Goal: Information Seeking & Learning: Learn about a topic

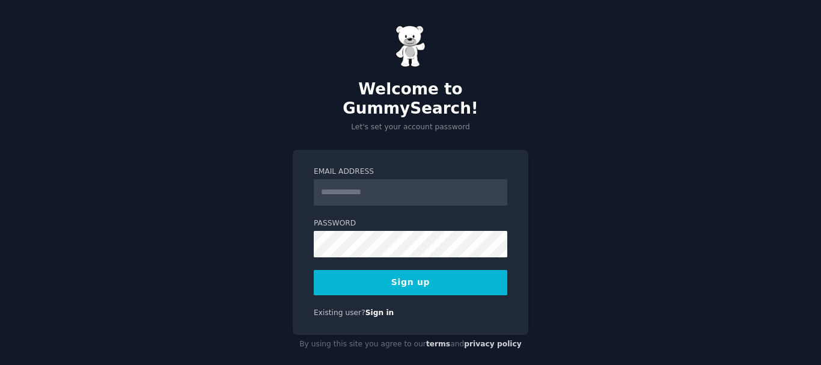
click at [377, 179] on input "Email Address" at bounding box center [410, 192] width 193 height 26
click at [334, 179] on input "Email Address" at bounding box center [408, 192] width 193 height 26
type input "**********"
click at [417, 272] on button "Sign up" at bounding box center [410, 282] width 193 height 25
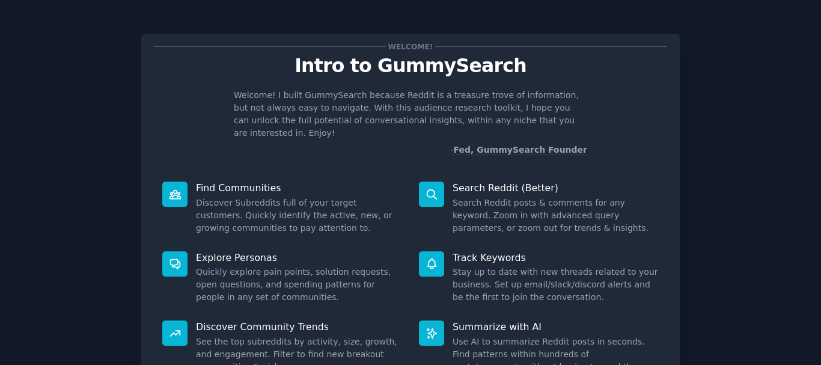
scroll to position [106, 0]
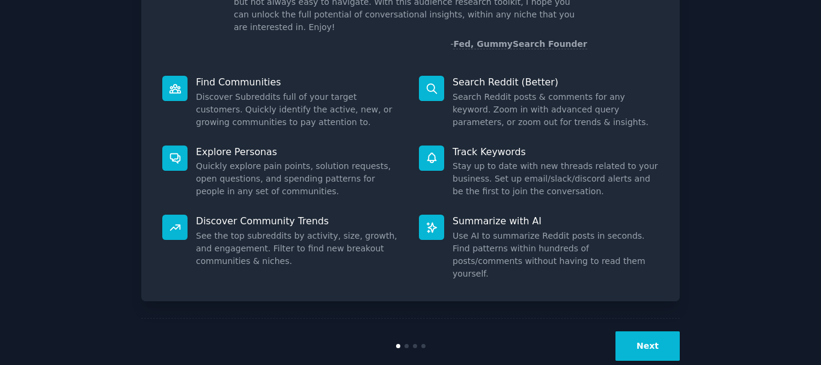
click at [634, 331] on button "Next" at bounding box center [647, 345] width 64 height 29
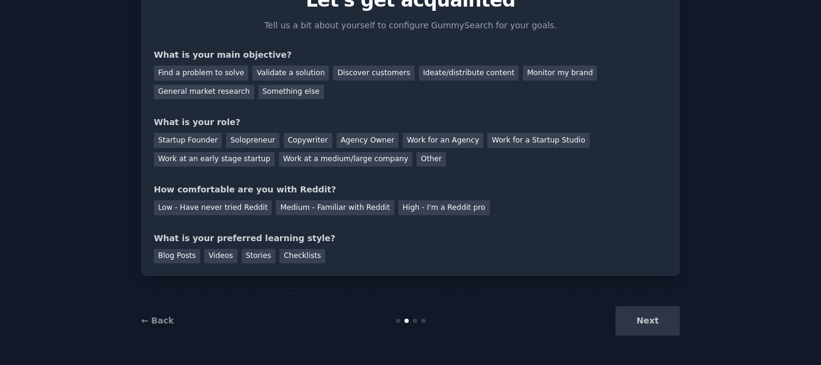
scroll to position [65, 0]
click at [634, 324] on div "Next" at bounding box center [590, 320] width 180 height 29
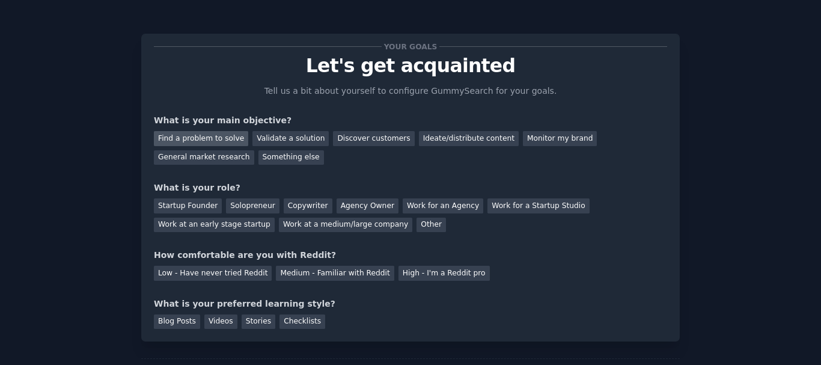
click at [203, 133] on div "Find a problem to solve" at bounding box center [201, 138] width 94 height 15
click at [309, 139] on div "Validate a solution" at bounding box center [290, 138] width 76 height 15
click at [207, 136] on div "Find a problem to solve" at bounding box center [201, 138] width 94 height 15
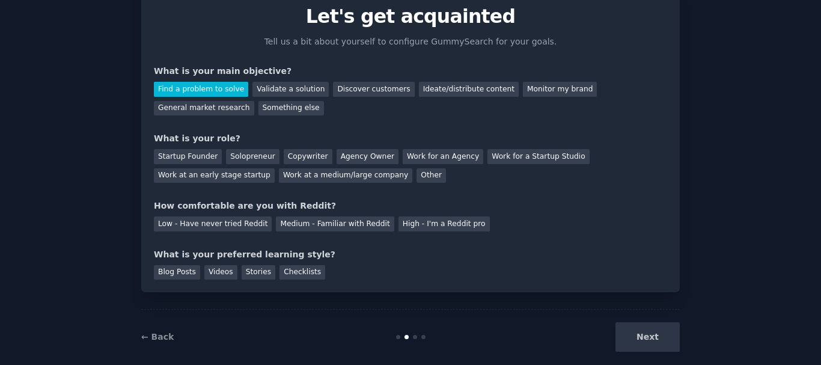
scroll to position [50, 0]
click at [279, 174] on div "Work at a medium/large company" at bounding box center [345, 175] width 133 height 15
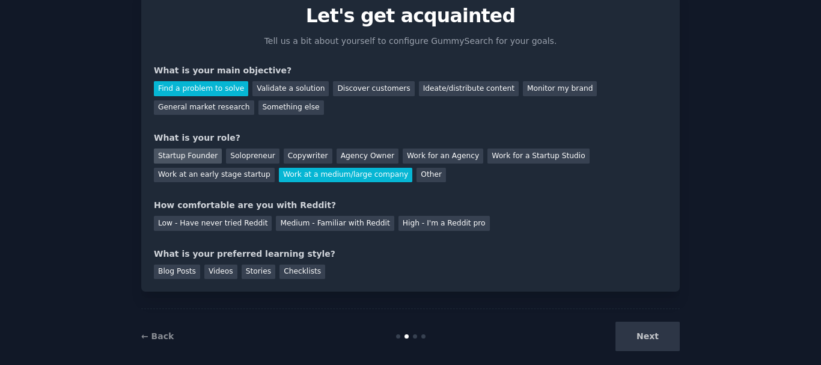
click at [178, 159] on div "Startup Founder" at bounding box center [188, 155] width 68 height 15
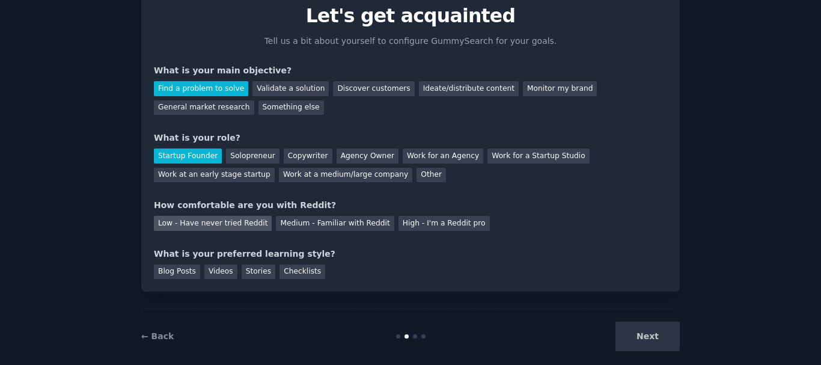
click at [201, 224] on div "Low - Have never tried Reddit" at bounding box center [213, 223] width 118 height 15
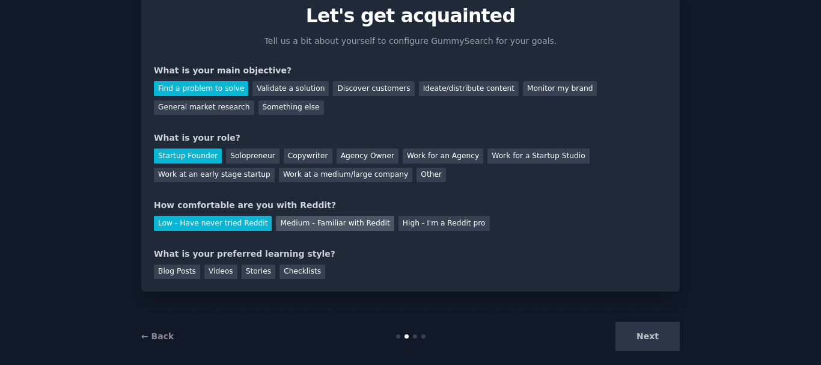
click at [312, 221] on div "Medium - Familiar with Reddit" at bounding box center [335, 223] width 118 height 15
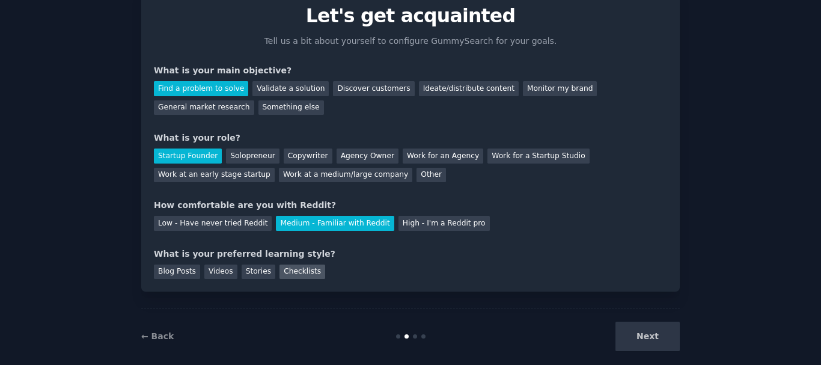
click at [293, 270] on div "Checklists" at bounding box center [302, 271] width 46 height 15
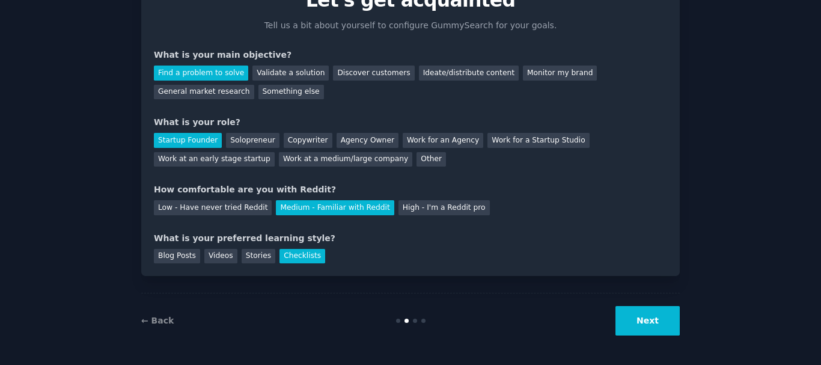
click at [678, 324] on button "Next" at bounding box center [647, 320] width 64 height 29
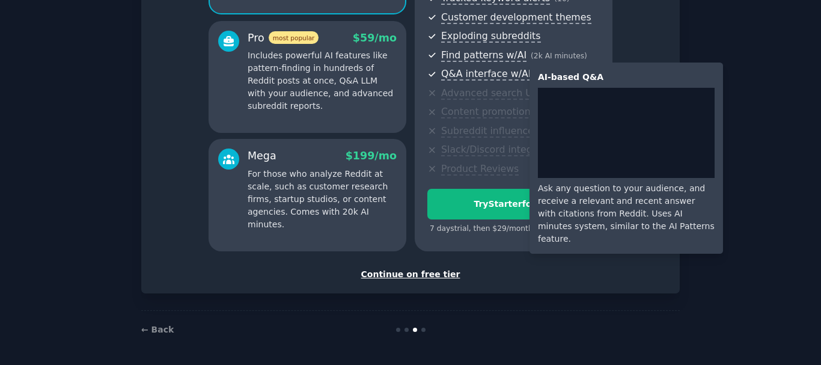
scroll to position [206, 0]
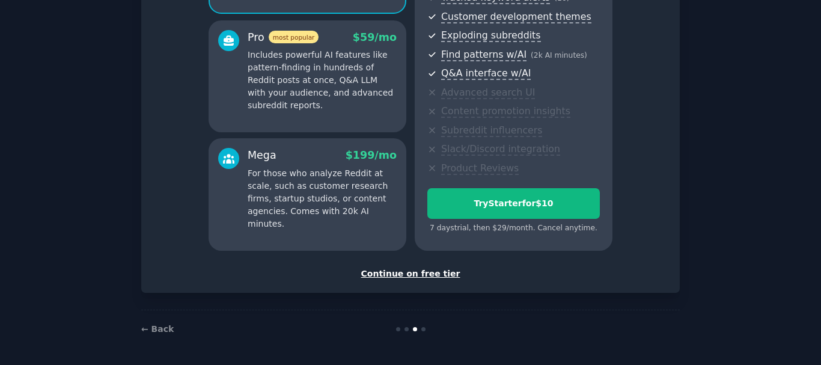
click at [385, 270] on div "Continue on free tier" at bounding box center [410, 273] width 513 height 13
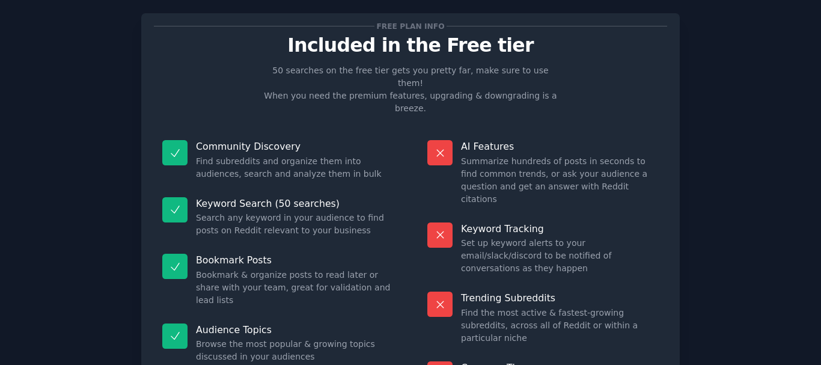
scroll to position [103, 0]
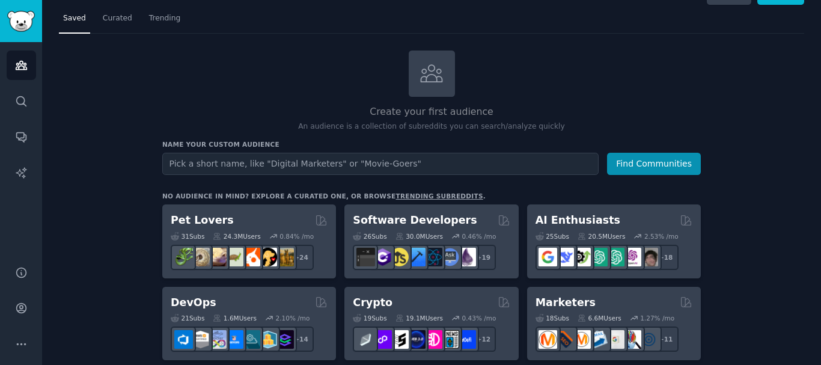
scroll to position [25, 0]
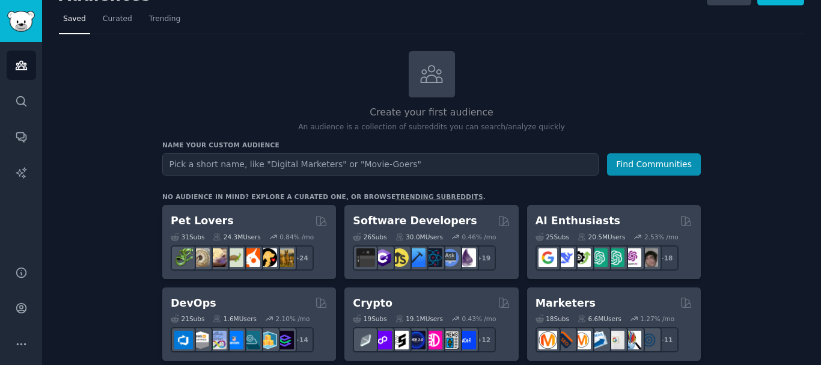
click at [303, 163] on input "text" at bounding box center [380, 164] width 436 height 22
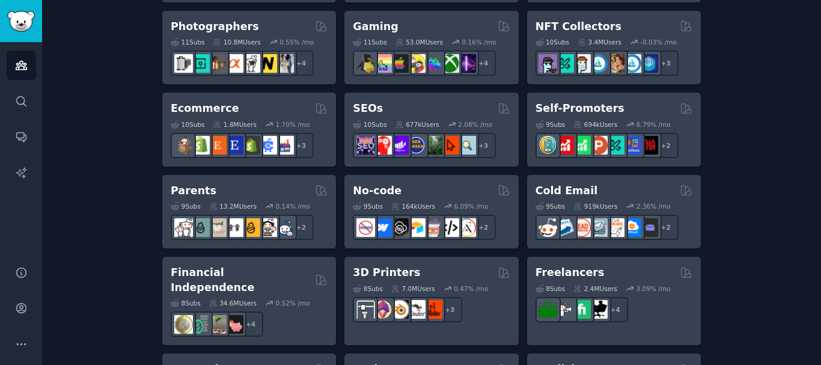
scroll to position [631, 0]
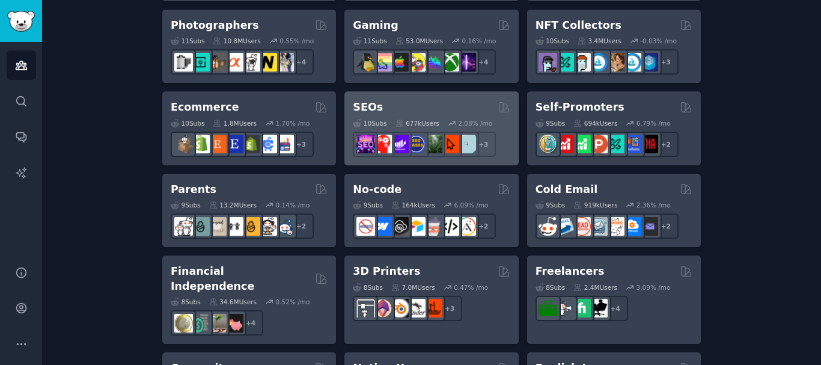
click at [391, 128] on div "10 Sub s 677k Users 2.08 % /mo r/TechSEO + 3" at bounding box center [431, 136] width 157 height 42
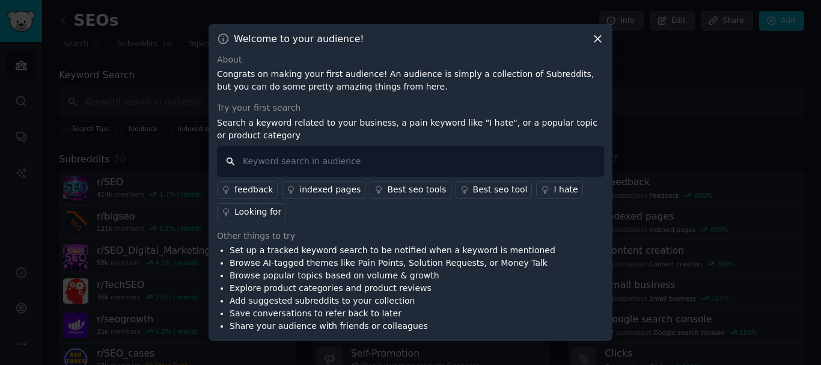
click at [386, 154] on input "text" at bounding box center [410, 161] width 387 height 31
type input "seo"
click at [324, 222] on div "About Congrats on making your first audience! An audience is simply a collectio…" at bounding box center [410, 192] width 387 height 279
drag, startPoint x: 230, startPoint y: 160, endPoint x: 326, endPoint y: 198, distance: 103.0
click at [326, 198] on div "seo feedback indexed pages Best seo tools Best seo tool I hate Looking for" at bounding box center [410, 183] width 387 height 75
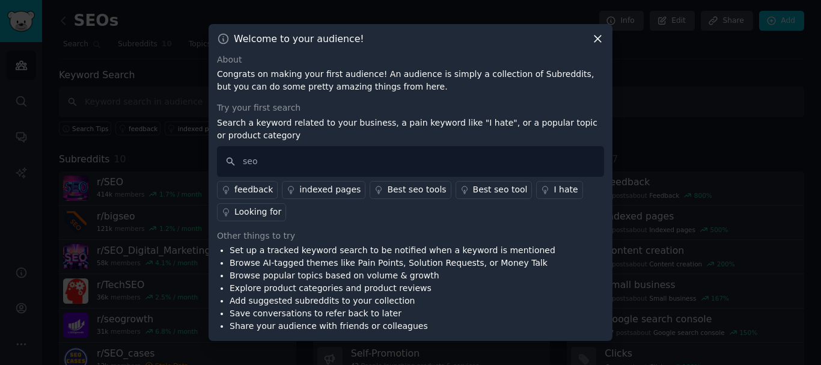
click at [602, 35] on icon at bounding box center [597, 38] width 13 height 13
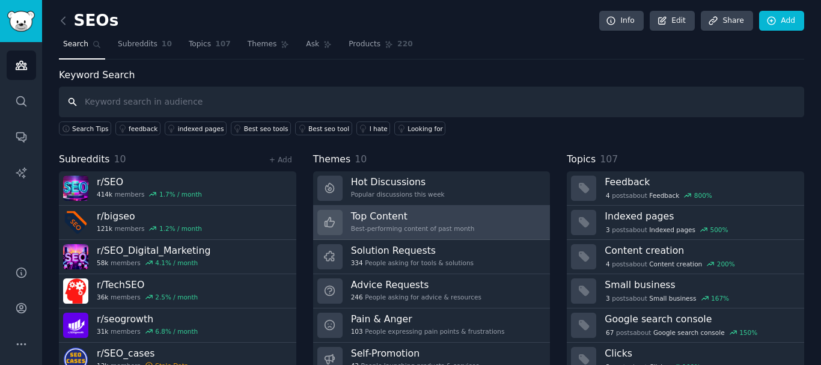
scroll to position [50, 0]
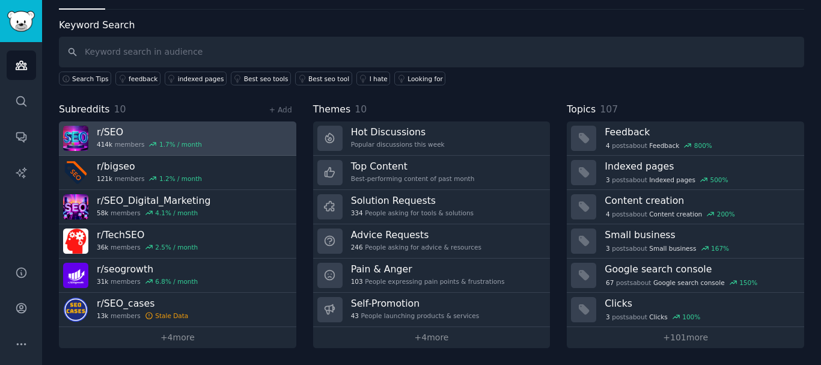
click at [130, 144] on div "414k members 1.7 % / month" at bounding box center [149, 144] width 105 height 8
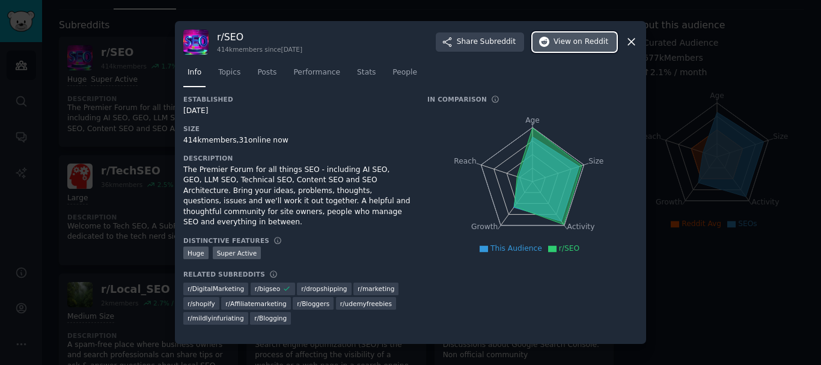
click at [568, 43] on span "View on Reddit" at bounding box center [580, 42] width 55 height 11
click at [624, 43] on div "r/ SEO 414k members since 03/05/2008 Share Subreddit View on Reddit" at bounding box center [410, 41] width 454 height 25
click at [627, 42] on icon at bounding box center [631, 41] width 13 height 13
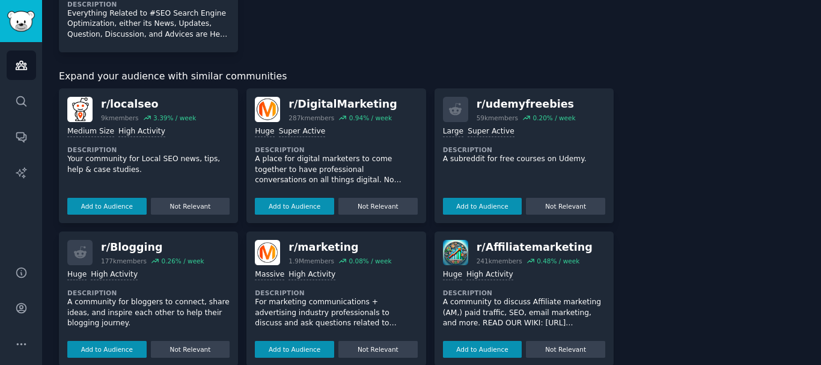
scroll to position [501, 0]
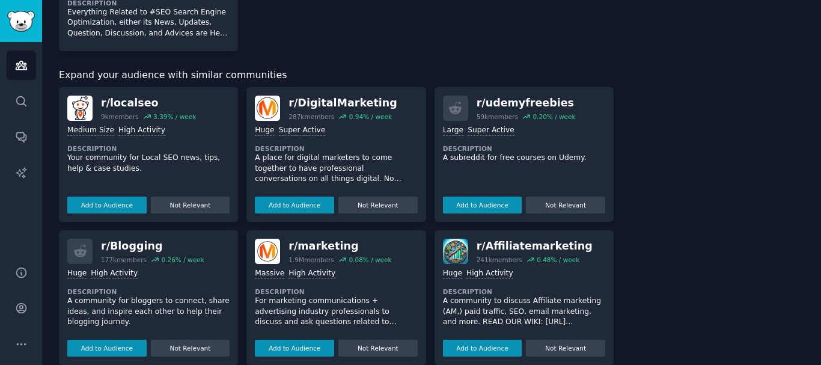
drag, startPoint x: 376, startPoint y: 199, endPoint x: 369, endPoint y: 259, distance: 60.5
click at [369, 259] on div "r/ localseo 9k members 3.39 % / week Medium Size High Activity Description Your…" at bounding box center [336, 369] width 555 height 564
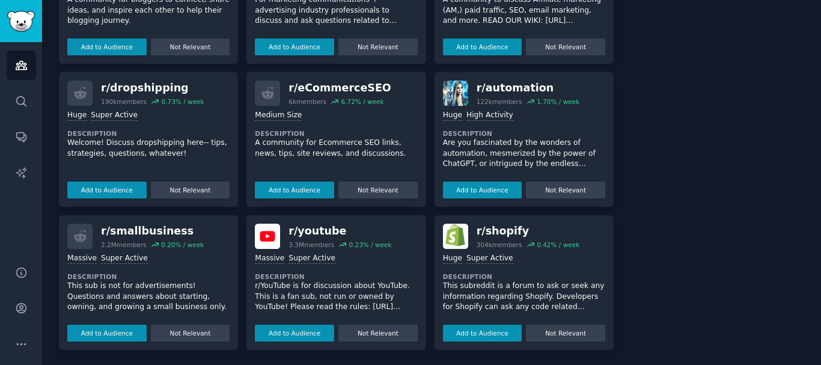
scroll to position [803, 0]
